Goal: Transaction & Acquisition: Purchase product/service

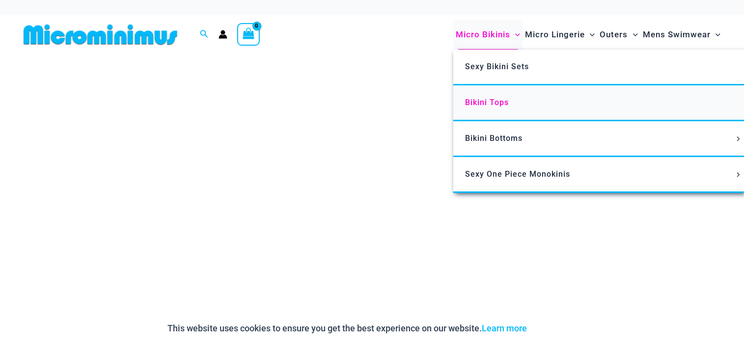
click at [481, 99] on span "Bikini Tops" at bounding box center [487, 102] width 44 height 9
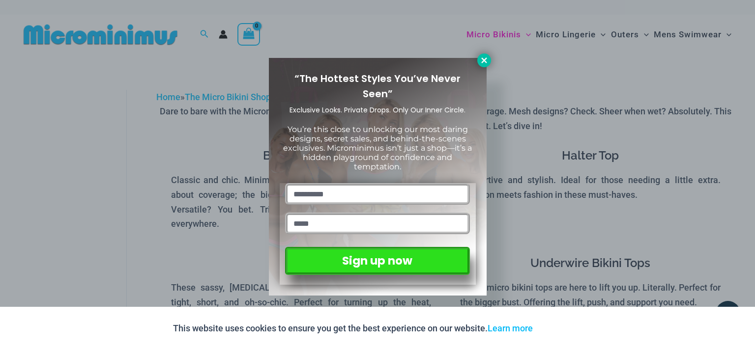
click at [481, 60] on icon at bounding box center [484, 60] width 9 height 9
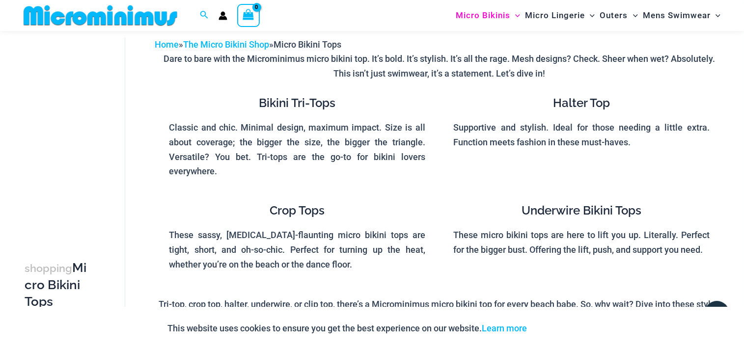
scroll to position [43, 0]
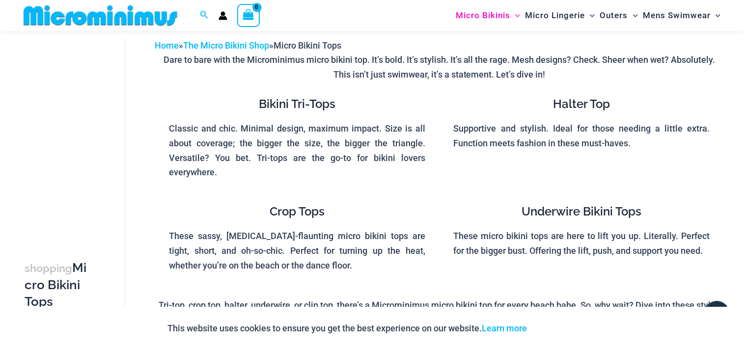
click at [624, 226] on div "Underwire Bikini Tops These micro bikini tops are here to lift you up. Literall…" at bounding box center [582, 246] width 256 height 83
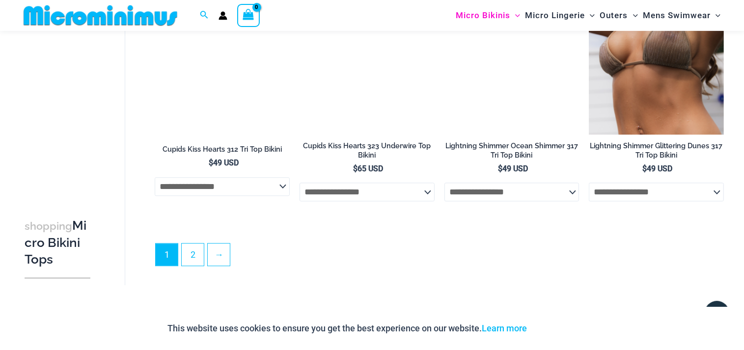
scroll to position [2586, 0]
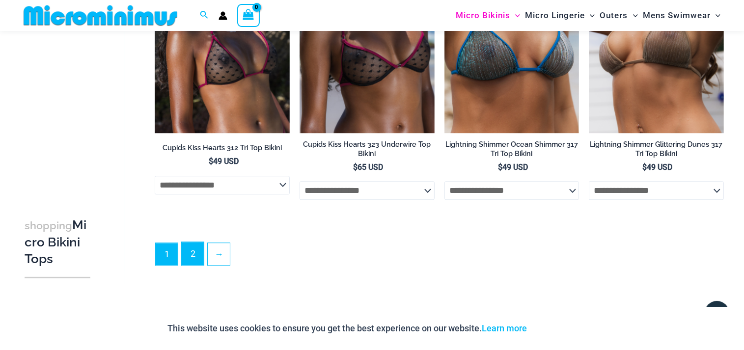
click at [197, 262] on link "2" at bounding box center [193, 253] width 22 height 23
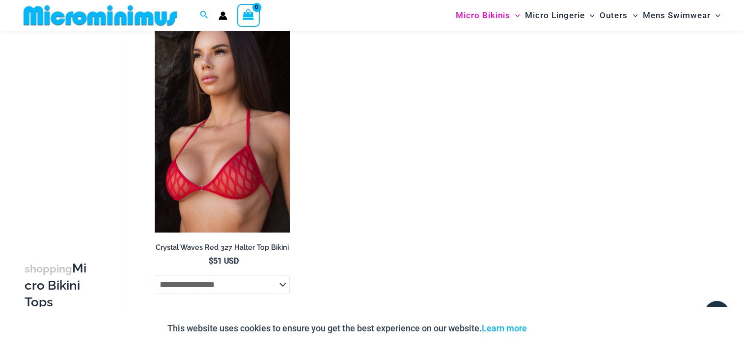
scroll to position [1496, 0]
